Goal: Task Accomplishment & Management: Manage account settings

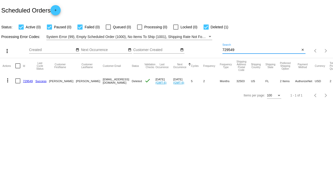
drag, startPoint x: 236, startPoint y: 50, endPoint x: 211, endPoint y: 48, distance: 25.5
click at [211, 48] on div "more_vert Oct Jan Feb Mar [DATE]" at bounding box center [166, 49] width 333 height 18
paste input "51076"
type input "751076"
click at [17, 81] on div at bounding box center [17, 80] width 5 height 5
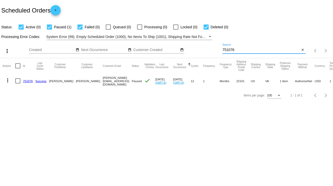
click at [18, 83] on input "checkbox" at bounding box center [18, 83] width 0 height 0
checkbox input "true"
click at [8, 81] on mat-icon "more_vert" at bounding box center [8, 80] width 6 height 6
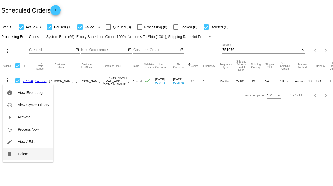
click at [24, 152] on span "Delete" at bounding box center [23, 153] width 10 height 4
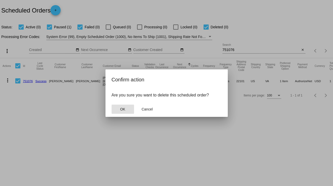
click at [127, 108] on button "OK" at bounding box center [123, 108] width 22 height 9
